Goal: Understand process/instructions: Learn how to perform a task or action

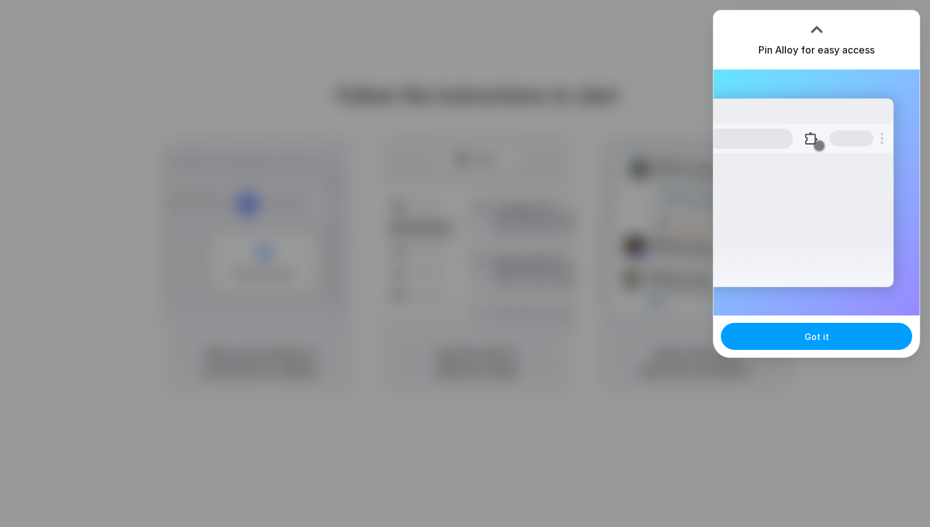
click at [782, 336] on button "Got it" at bounding box center [816, 336] width 191 height 27
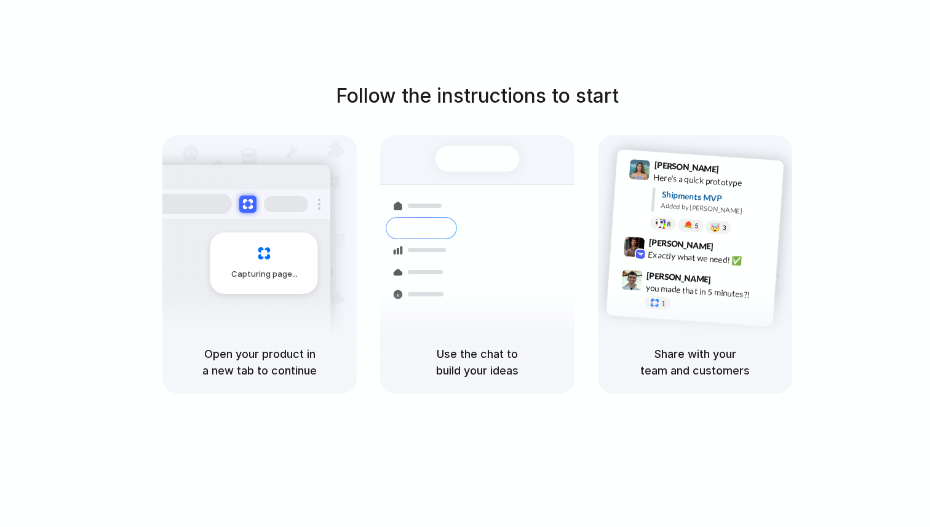
click at [789, 109] on div "Follow the instructions to start Capturing page Open your product in a new tab …" at bounding box center [477, 237] width 930 height 312
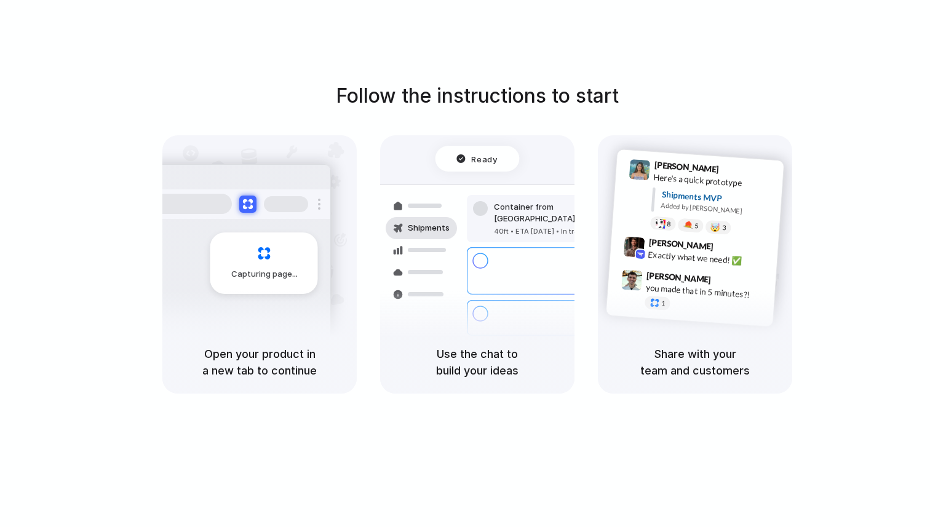
click at [638, 349] on h5 "Share with your team and customers" at bounding box center [694, 362] width 165 height 33
click at [461, 338] on div "Use the chat to build your ideas" at bounding box center [477, 362] width 194 height 63
click at [274, 334] on div "Open your product in a new tab to continue" at bounding box center [259, 362] width 194 height 63
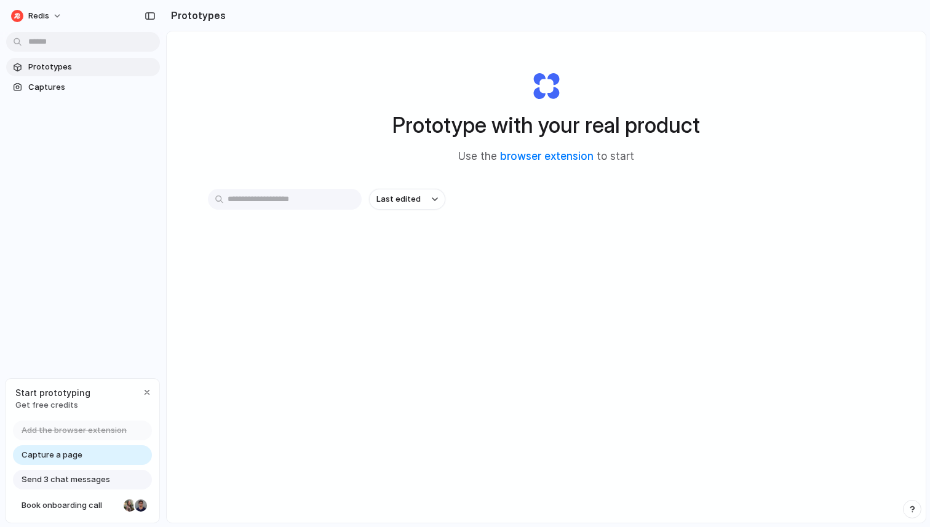
click at [79, 452] on span "Capture a page" at bounding box center [52, 455] width 61 height 12
